Goal: Check status: Check status

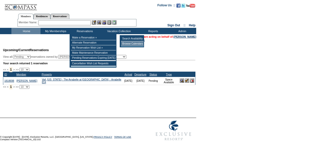
click at [138, 44] on td "Browse Calendars" at bounding box center [132, 43] width 23 height 5
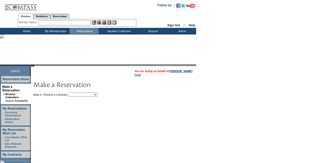
drag, startPoint x: 98, startPoint y: 94, endPoint x: 98, endPoint y: 97, distance: 2.5
click at [97, 94] on select "Beach Leisure Metropolitan Mountain OIAL for Adventure OIAL for Couples OIAL fo…" at bounding box center [83, 95] width 29 height 4
select select "Mountain"
click at [77, 93] on select "Beach Leisure Metropolitan Mountain OIAL for Adventure OIAL for Couples OIAL fo…" at bounding box center [83, 95] width 29 height 4
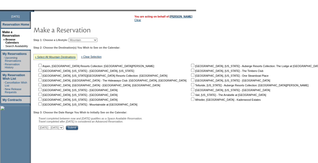
scroll to position [76, 0]
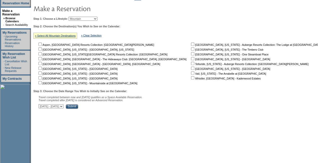
click at [191, 73] on input "checkbox" at bounding box center [192, 72] width 3 height 3
checkbox input "true"
click at [78, 106] on input "Submit" at bounding box center [72, 106] width 12 height 5
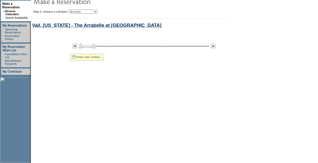
select select "Mountain"
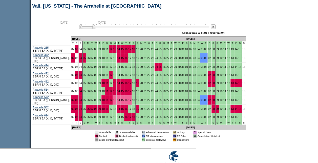
scroll to position [207, 0]
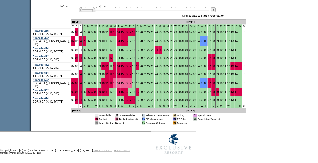
click at [215, 12] on img at bounding box center [213, 9] width 5 height 5
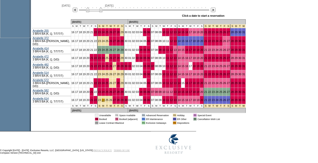
click at [102, 99] on link "24" at bounding box center [103, 99] width 3 height 3
